Goal: Information Seeking & Learning: Learn about a topic

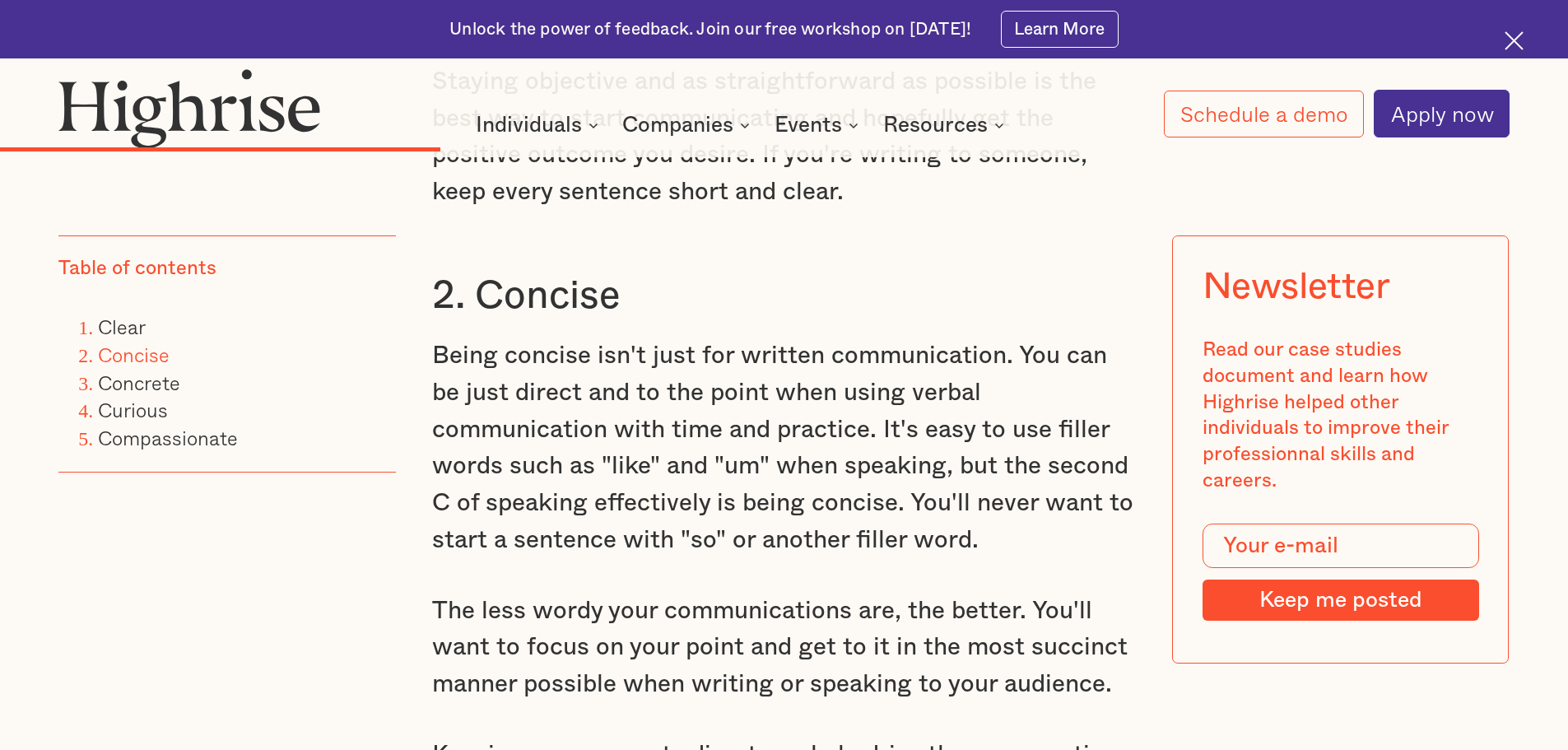
scroll to position [3786, 0]
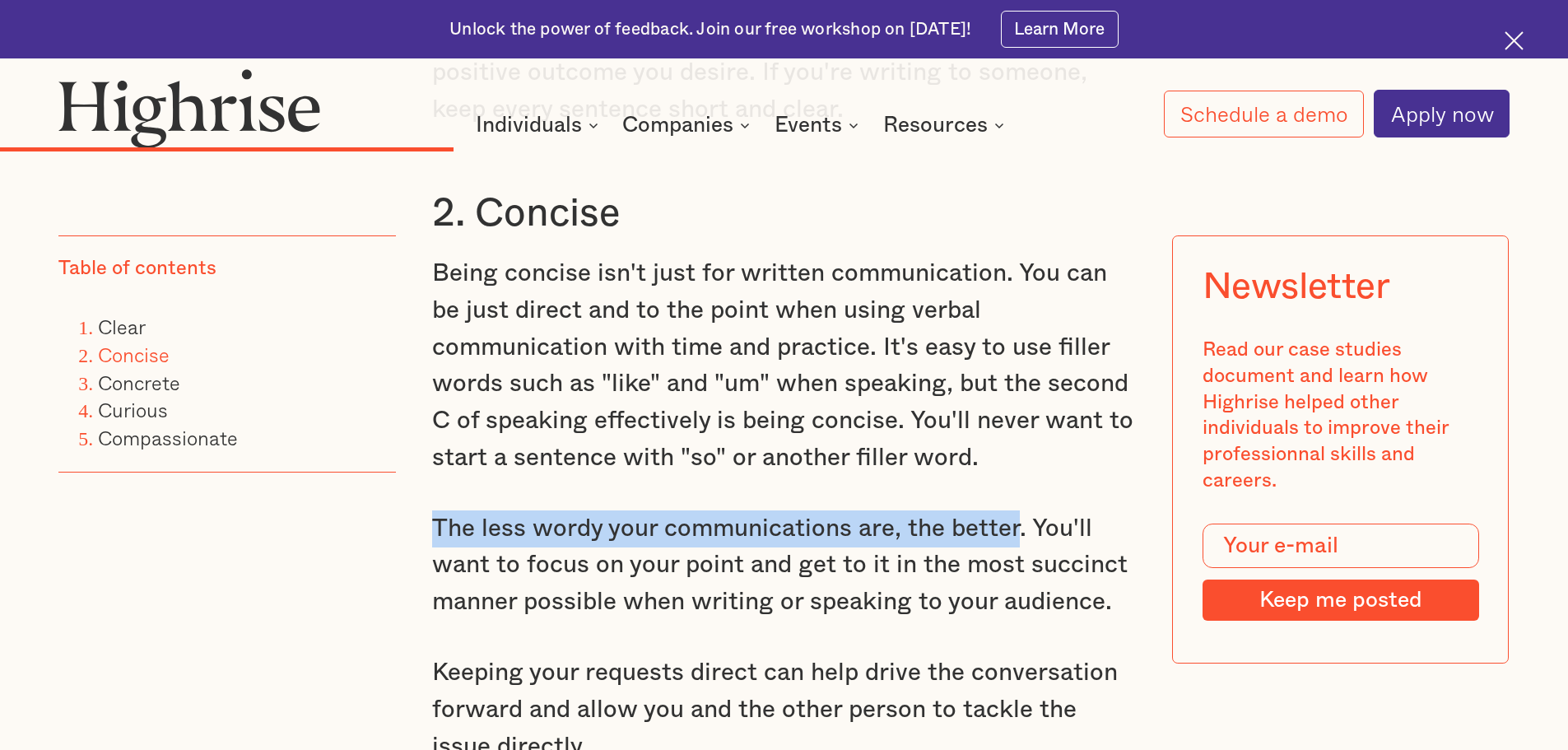
drag, startPoint x: 432, startPoint y: 503, endPoint x: 1017, endPoint y: 504, distance: 585.0
click at [1017, 510] on p "The less wordy your communications are, the better. You'll want to focus on you…" at bounding box center [784, 565] width 705 height 110
copy p "The less wordy your communications are, the better"
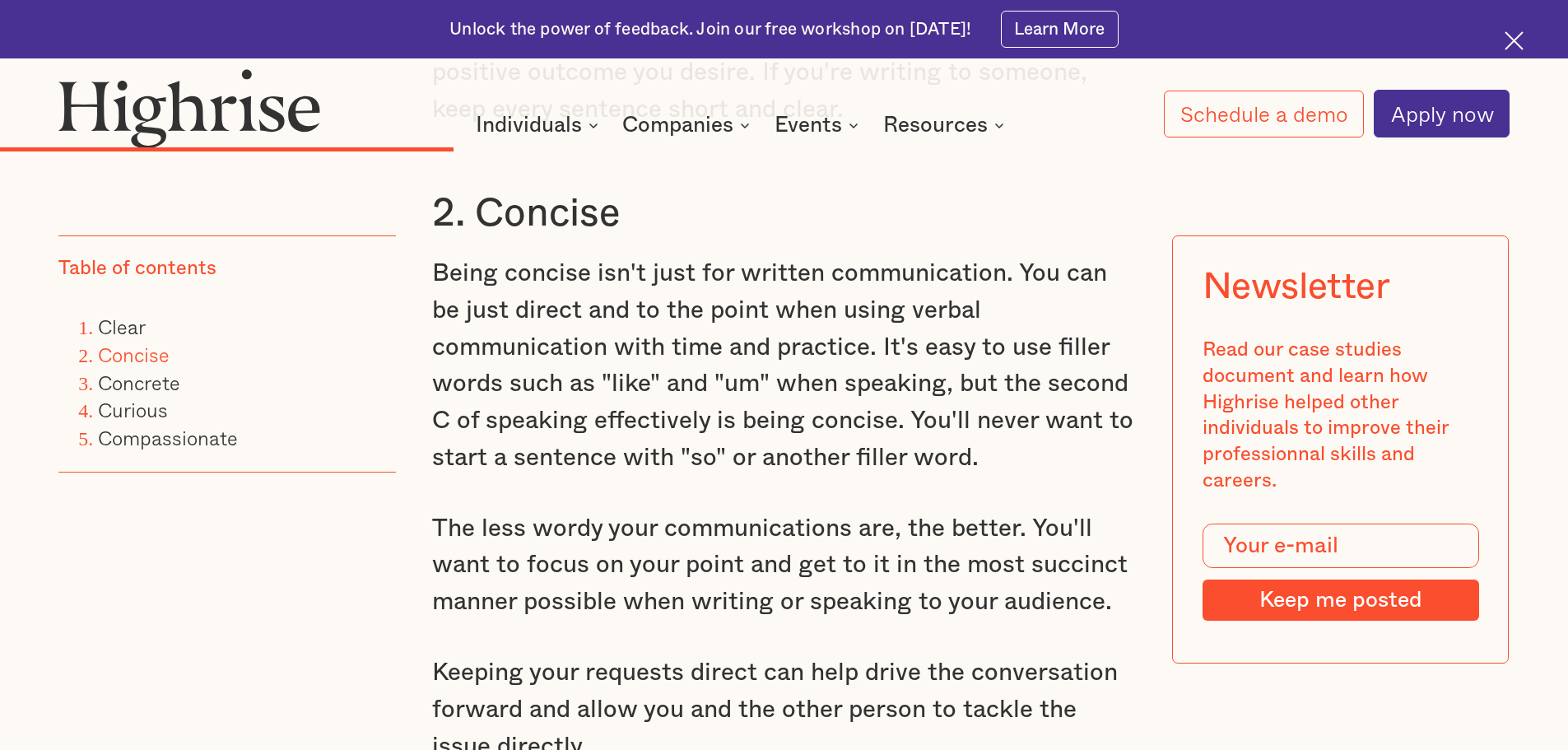
click at [737, 579] on p "The less wordy your communications are, the better. You'll want to focus on you…" at bounding box center [784, 565] width 705 height 110
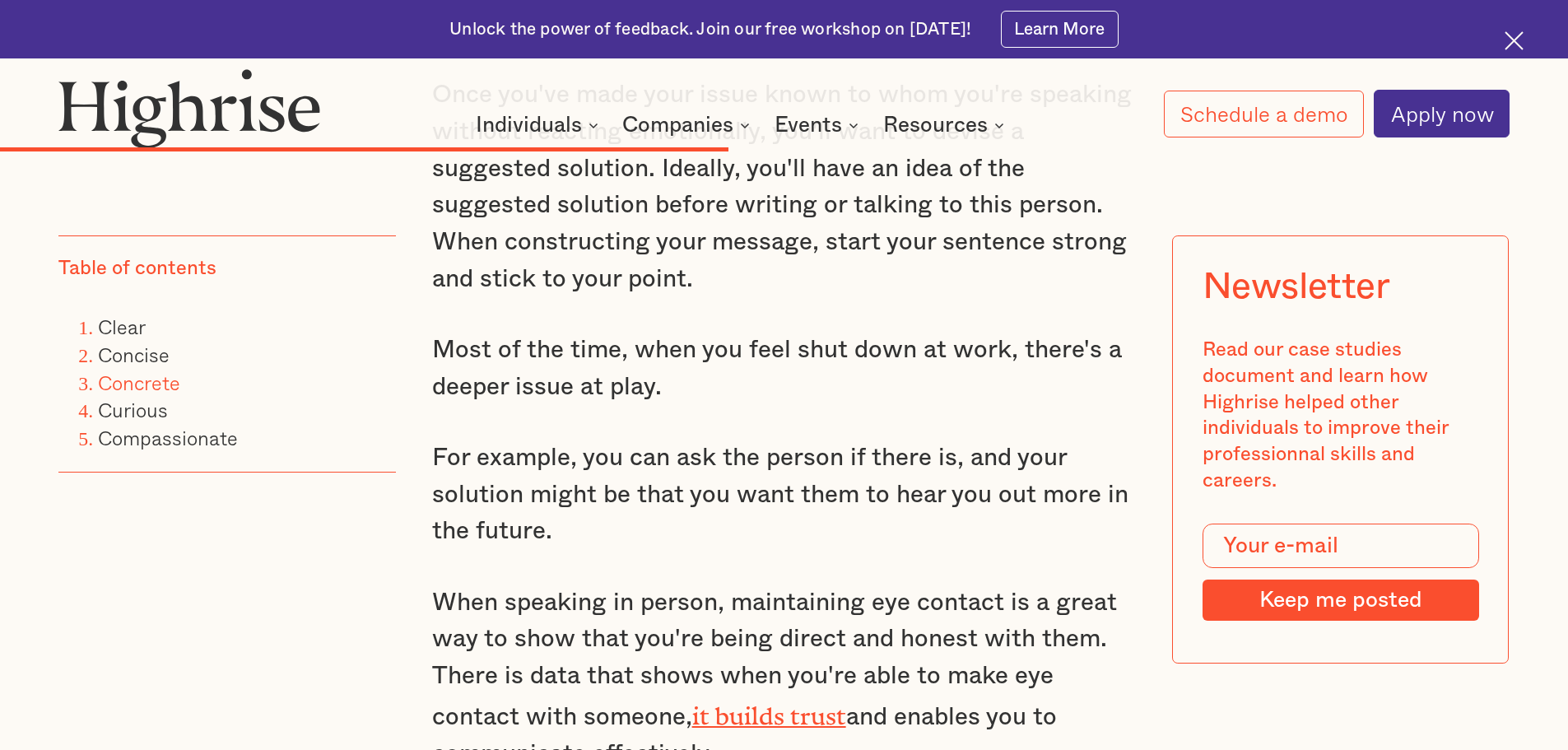
scroll to position [5597, 0]
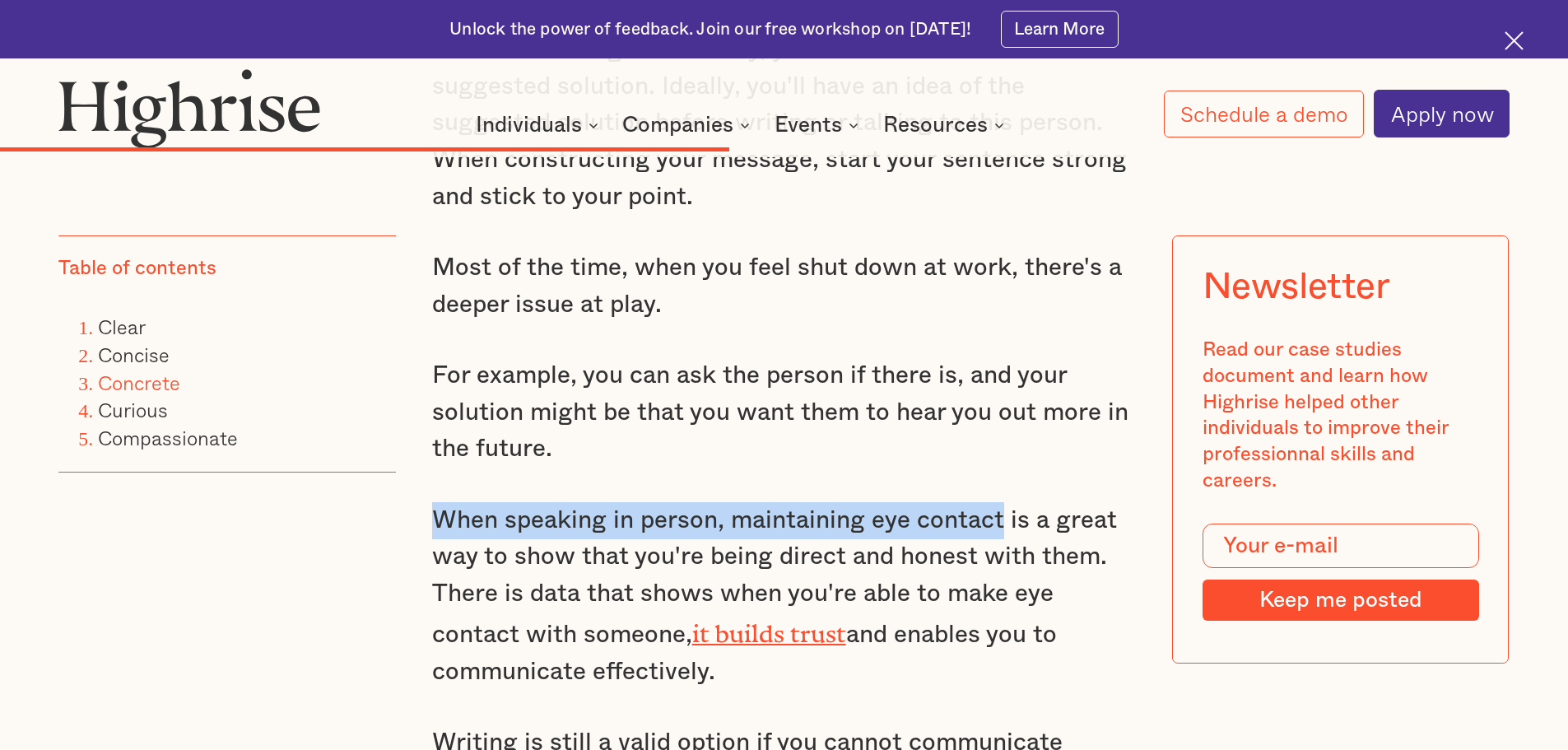
drag, startPoint x: 429, startPoint y: 509, endPoint x: 1002, endPoint y: 526, distance: 573.3
click at [1002, 526] on p "When speaking in person, maintaining eye contact is a great way to show that yo…" at bounding box center [784, 596] width 705 height 188
copy p "When speaking in person, maintaining eye contact"
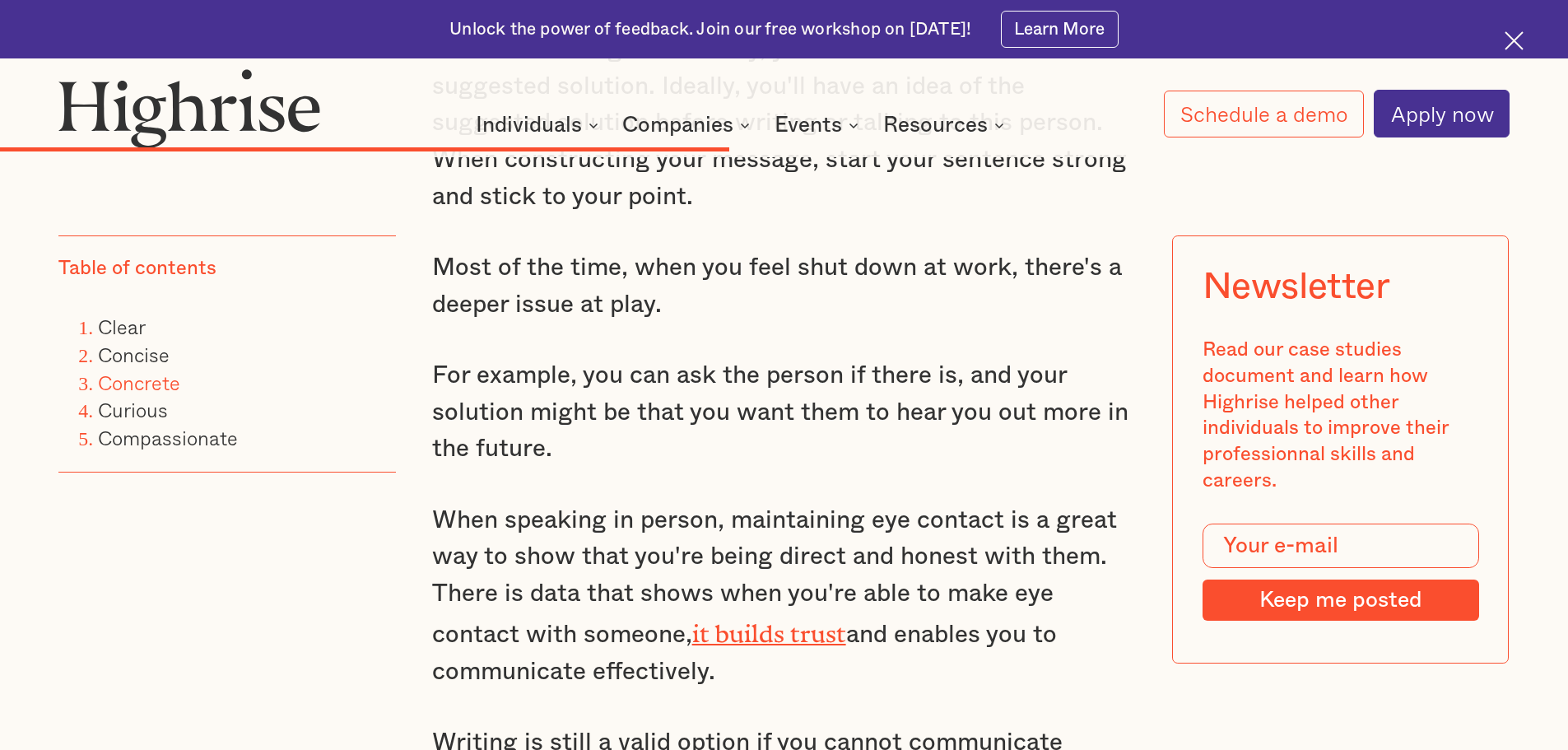
click at [300, 598] on div "There's nothing worse than when you're at work trying to give input on a projec…" at bounding box center [784, 359] width 1450 height 8791
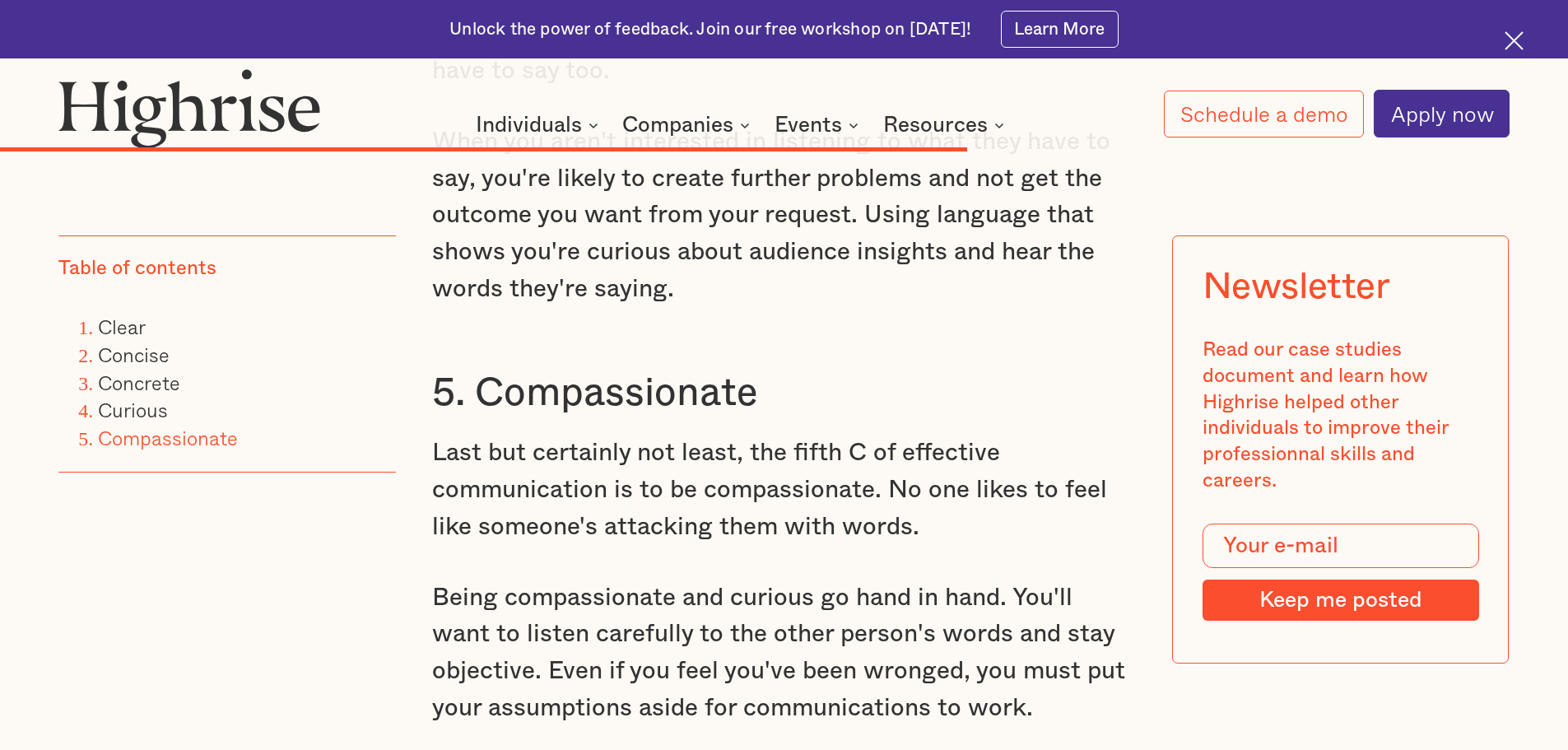
scroll to position [7243, 0]
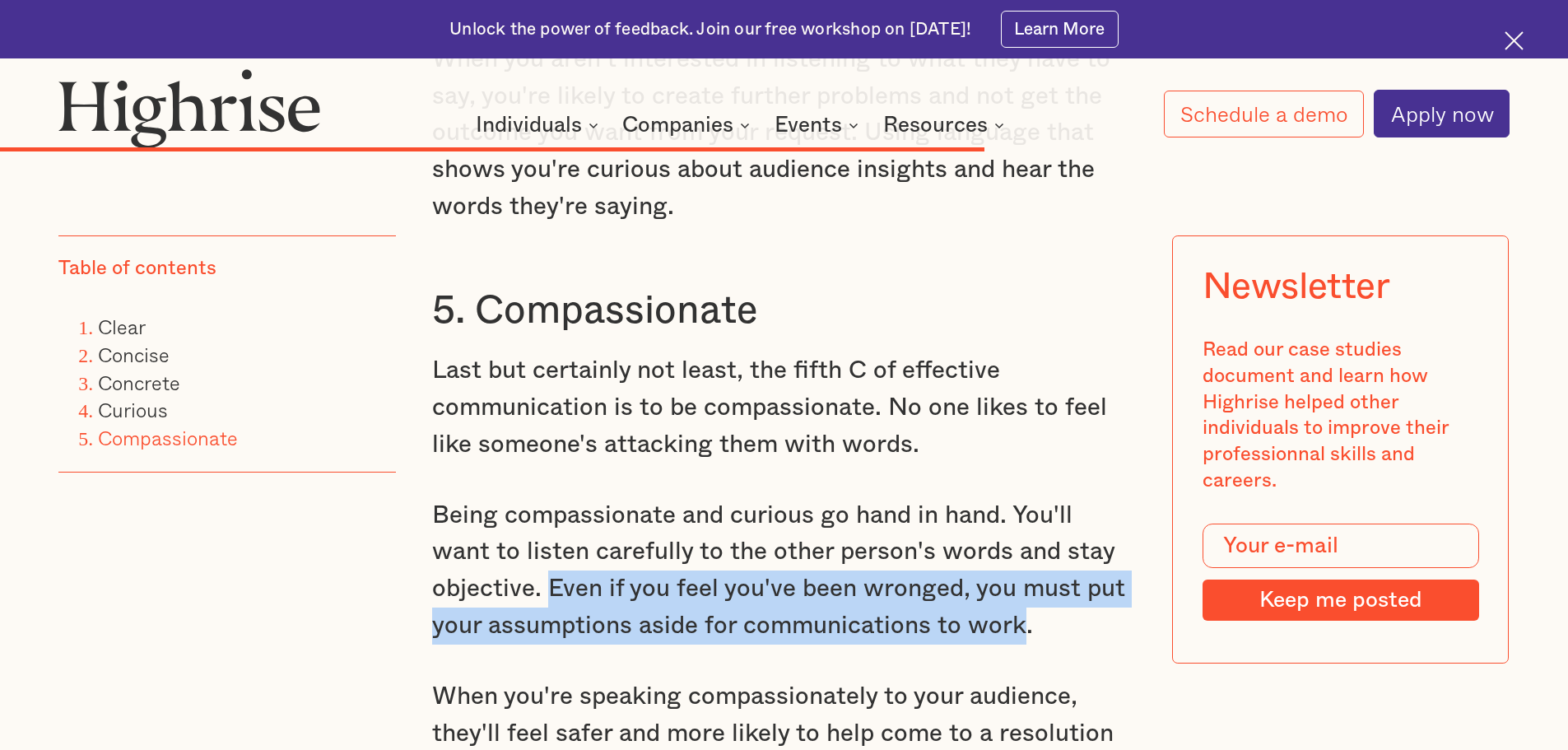
drag, startPoint x: 547, startPoint y: 587, endPoint x: 1022, endPoint y: 637, distance: 477.6
click at [1022, 637] on p "Being compassionate and curious go hand in hand. You'll want to listen carefull…" at bounding box center [784, 571] width 705 height 147
copy p "Even if you feel you've been wronged, you must put your assumptions aside for c…"
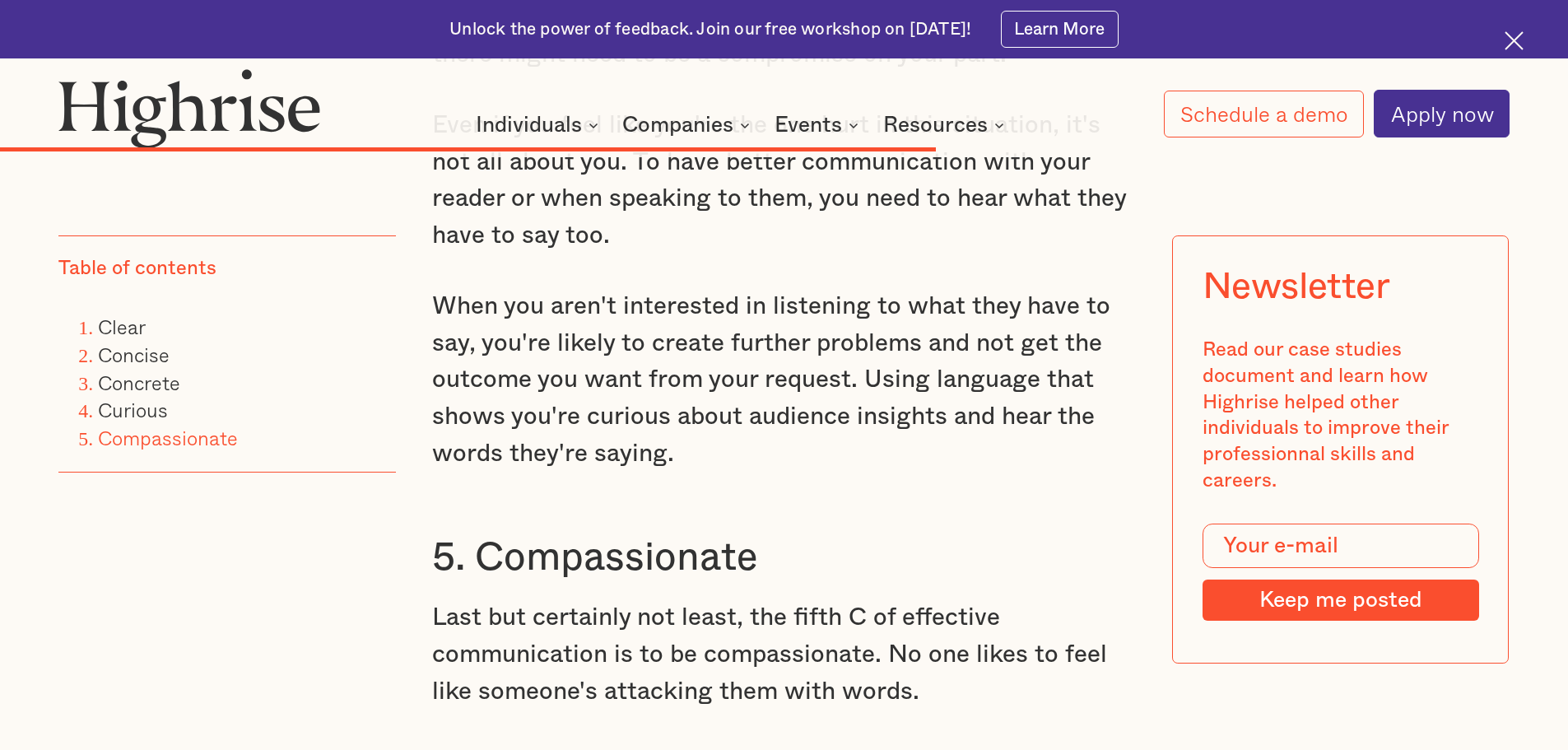
scroll to position [6913, 0]
